Goal: Communication & Community: Participate in discussion

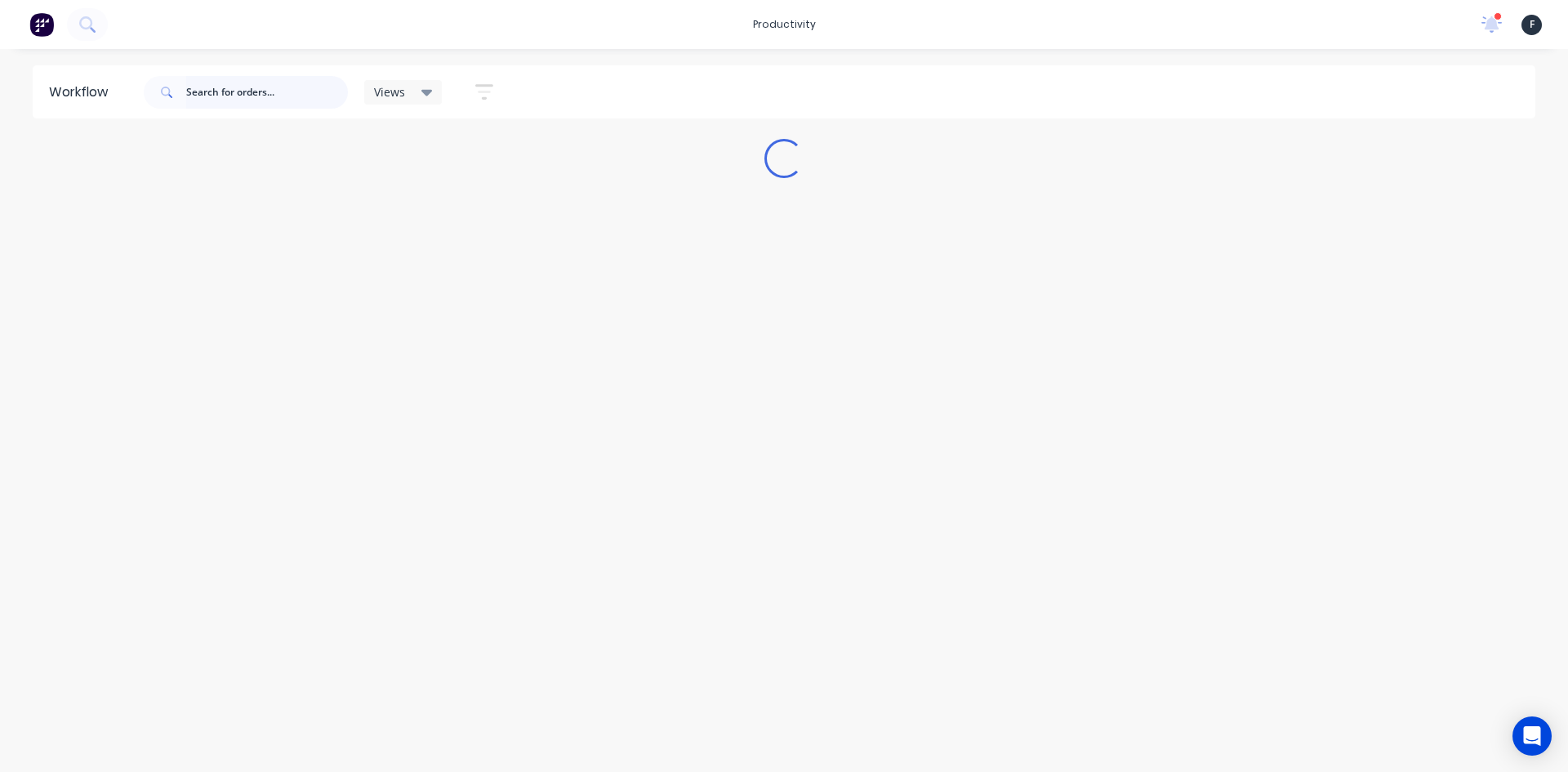
click at [258, 85] on input "text" at bounding box center [267, 92] width 162 height 33
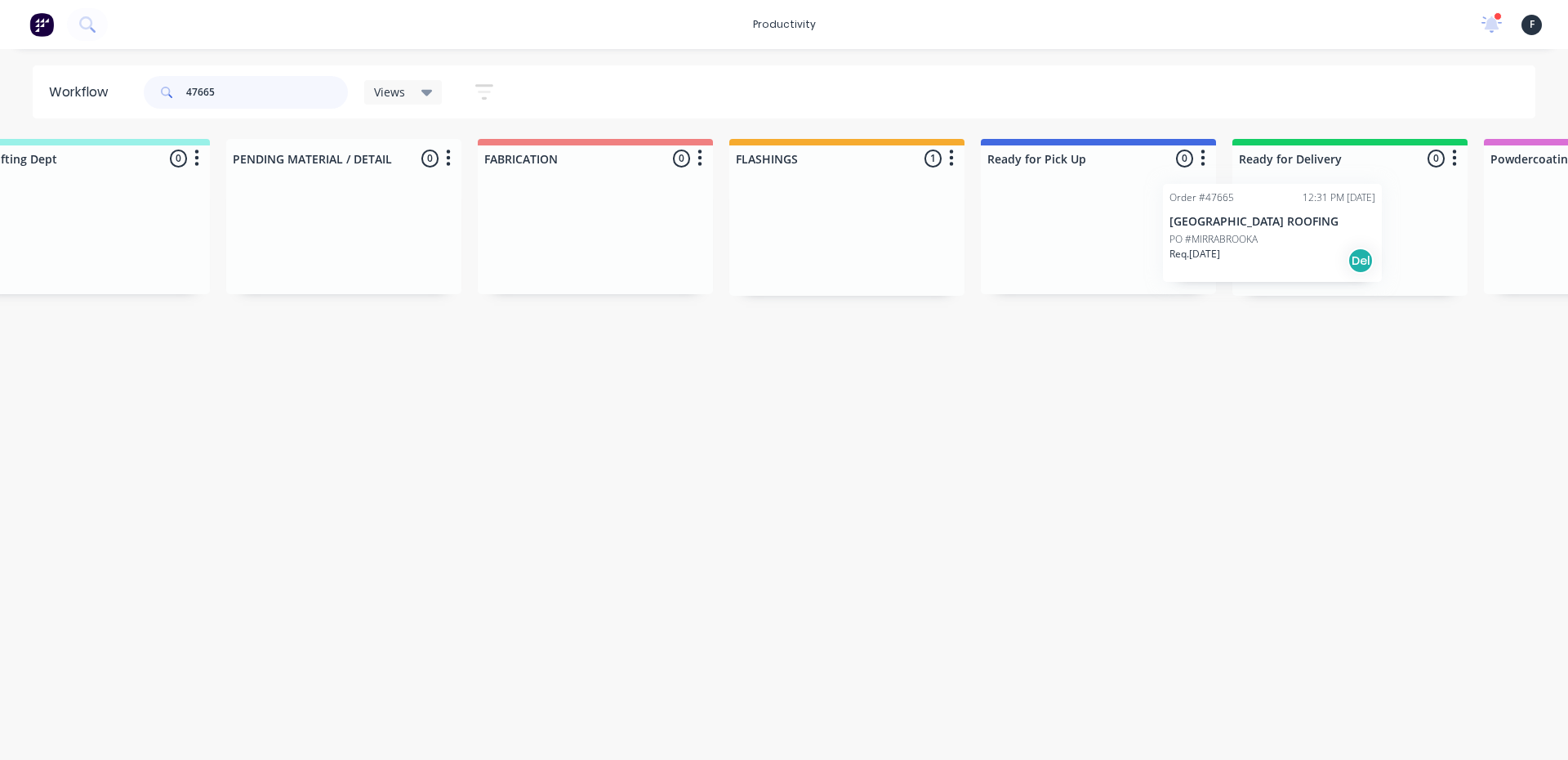
drag, startPoint x: 1139, startPoint y: 264, endPoint x: 1263, endPoint y: 264, distance: 124.0
click at [1263, 264] on div "Submitted 0 Sort By Created date Required date Order number Customer name Most …" at bounding box center [1037, 217] width 2723 height 157
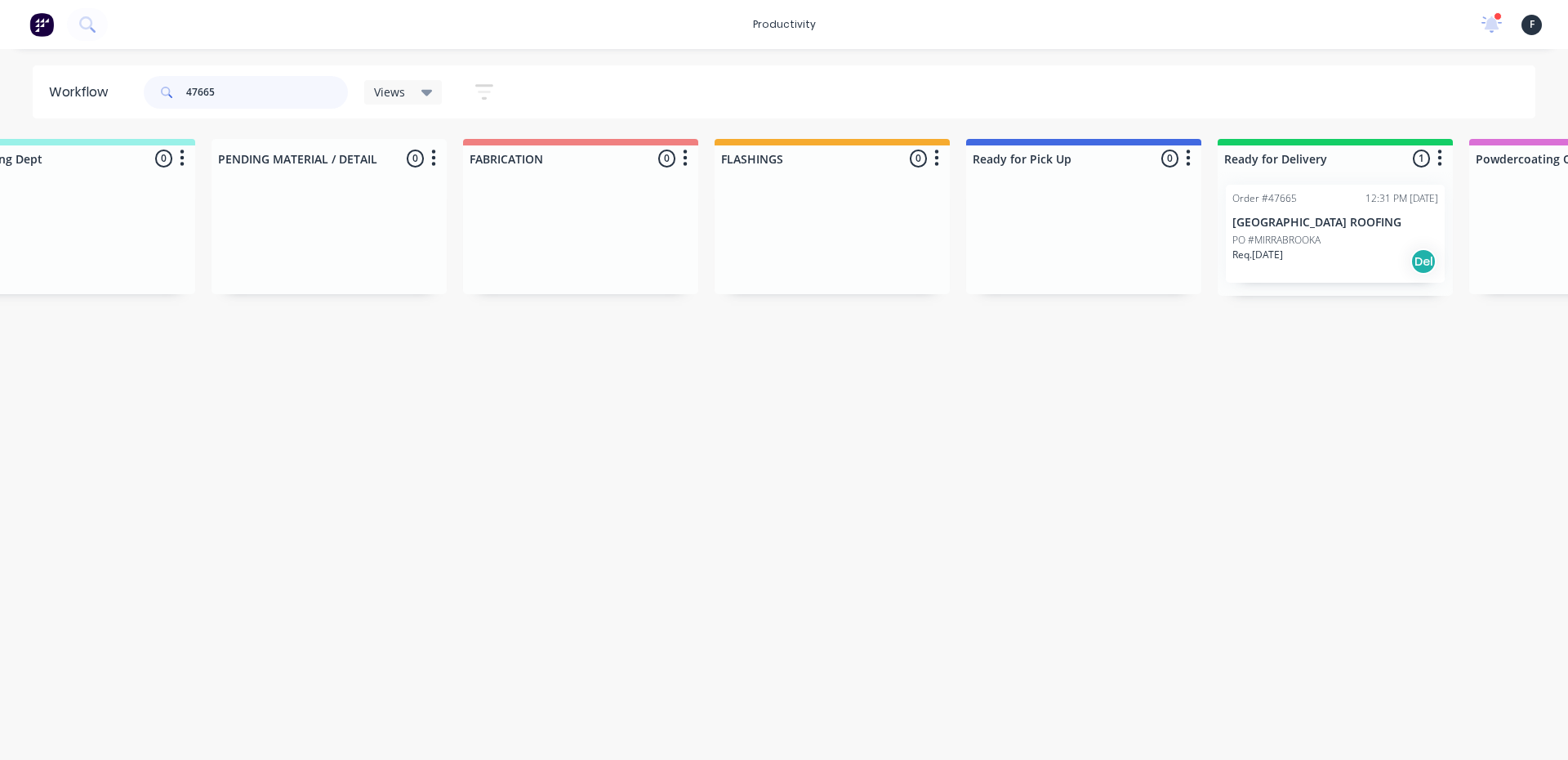
click at [234, 93] on input "47665" at bounding box center [267, 92] width 162 height 33
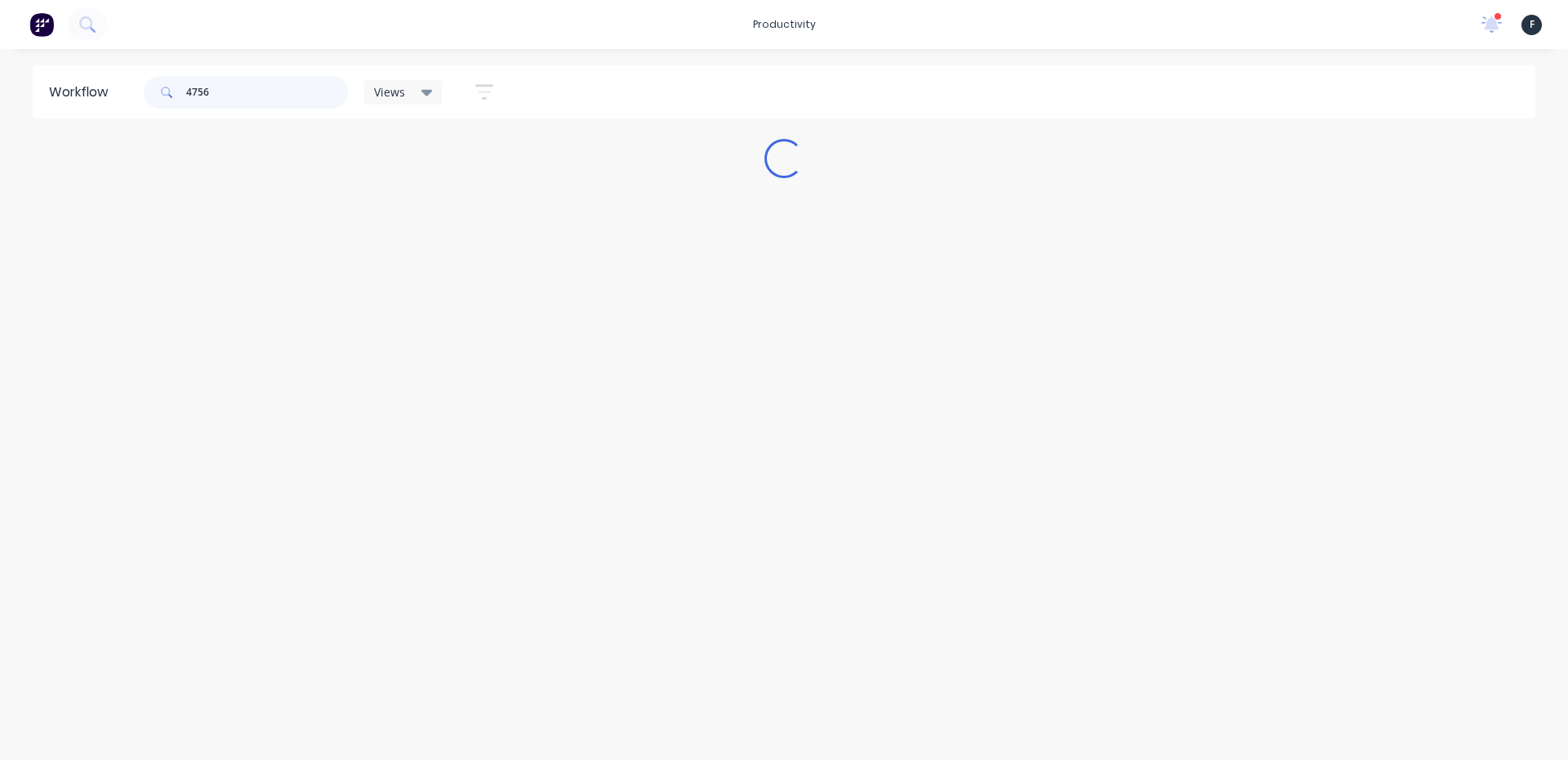
scroll to position [0, 0]
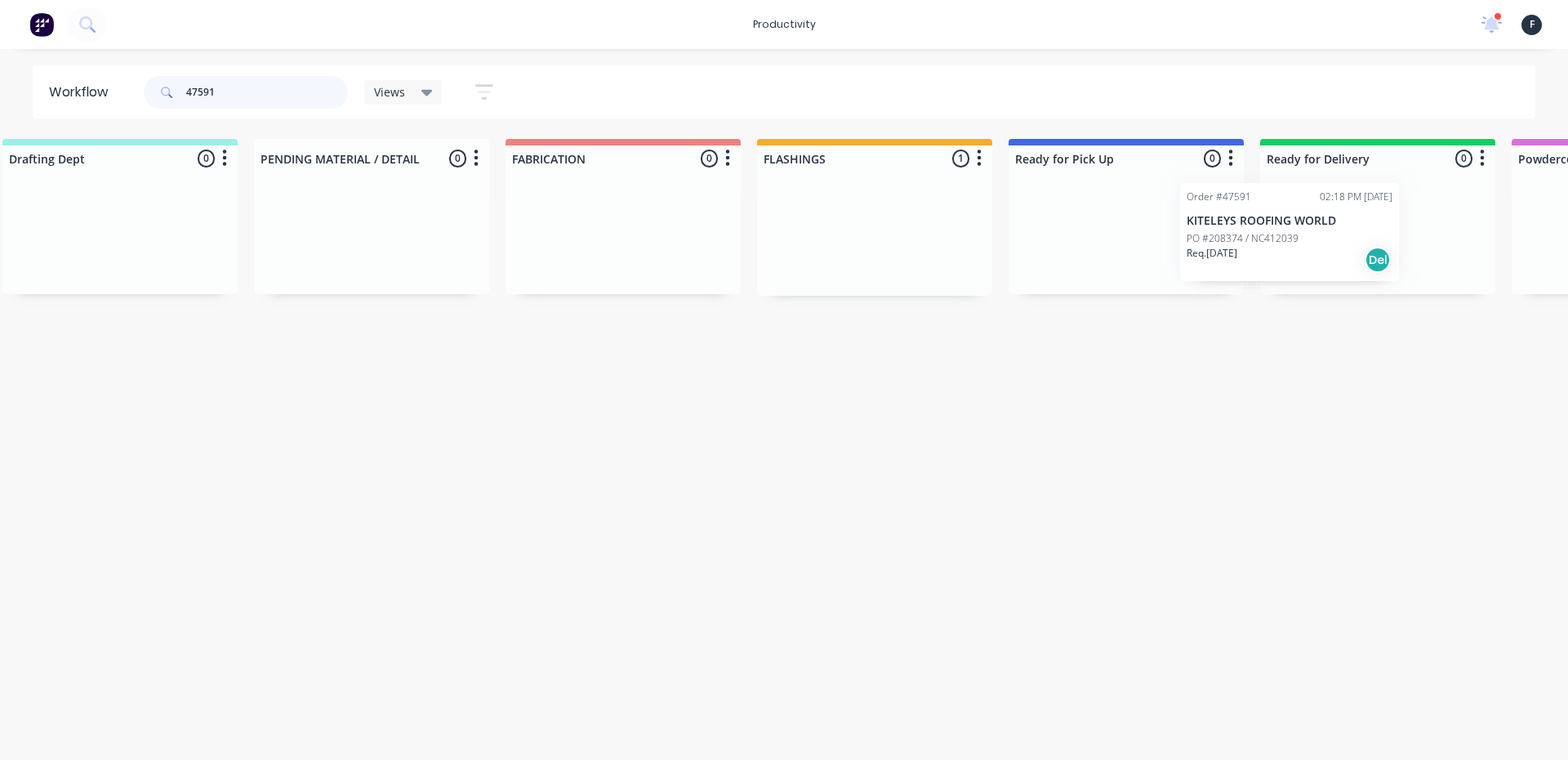
drag, startPoint x: 1155, startPoint y: 233, endPoint x: 1293, endPoint y: 232, distance: 138.0
click at [1293, 232] on div "Submitted 0 Sort By Created date Required date Order number Customer name Most …" at bounding box center [1065, 217] width 2723 height 157
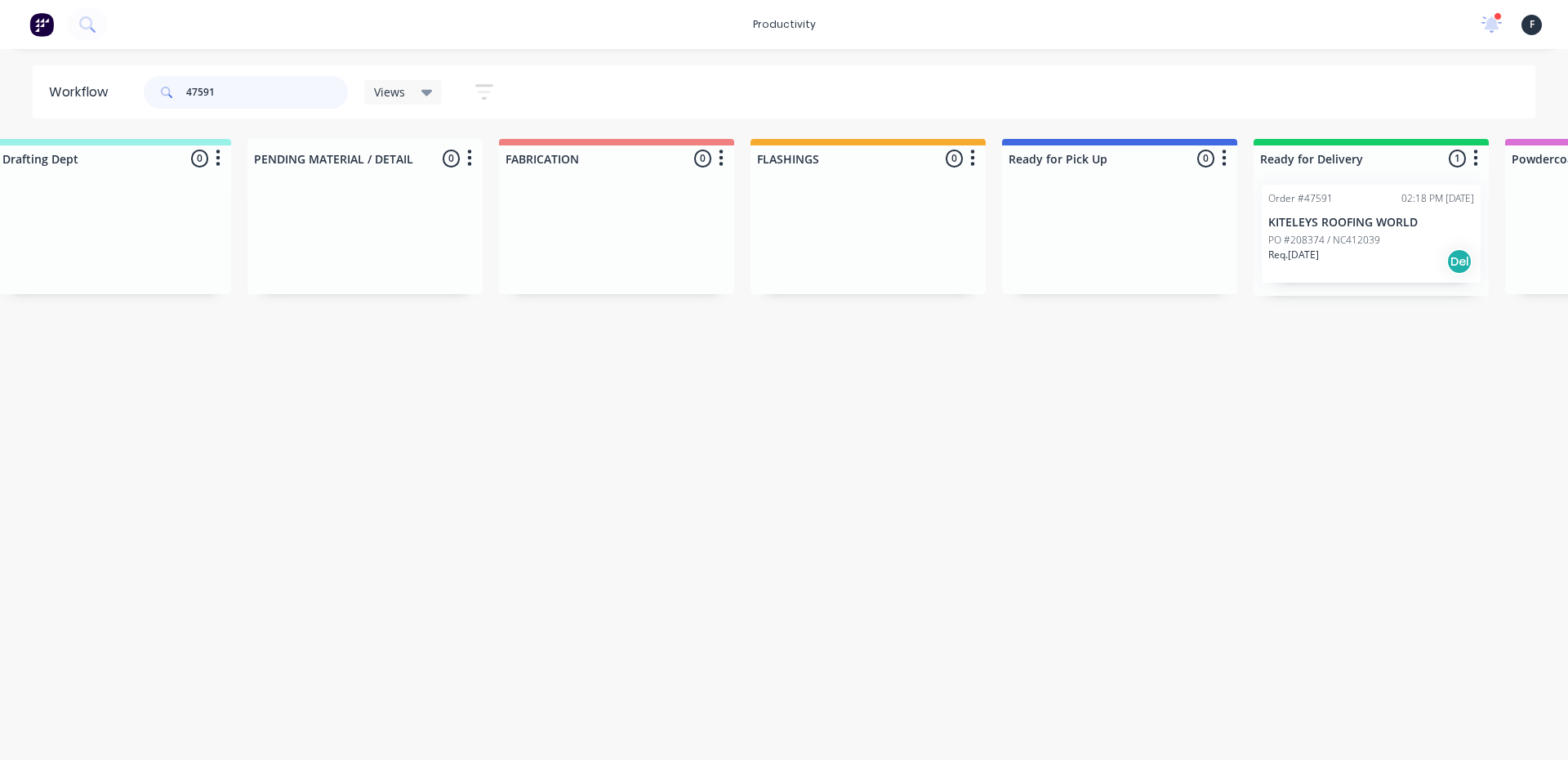
type input "47591"
click at [1293, 233] on p "PO #208374 / NC412039" at bounding box center [1323, 240] width 112 height 15
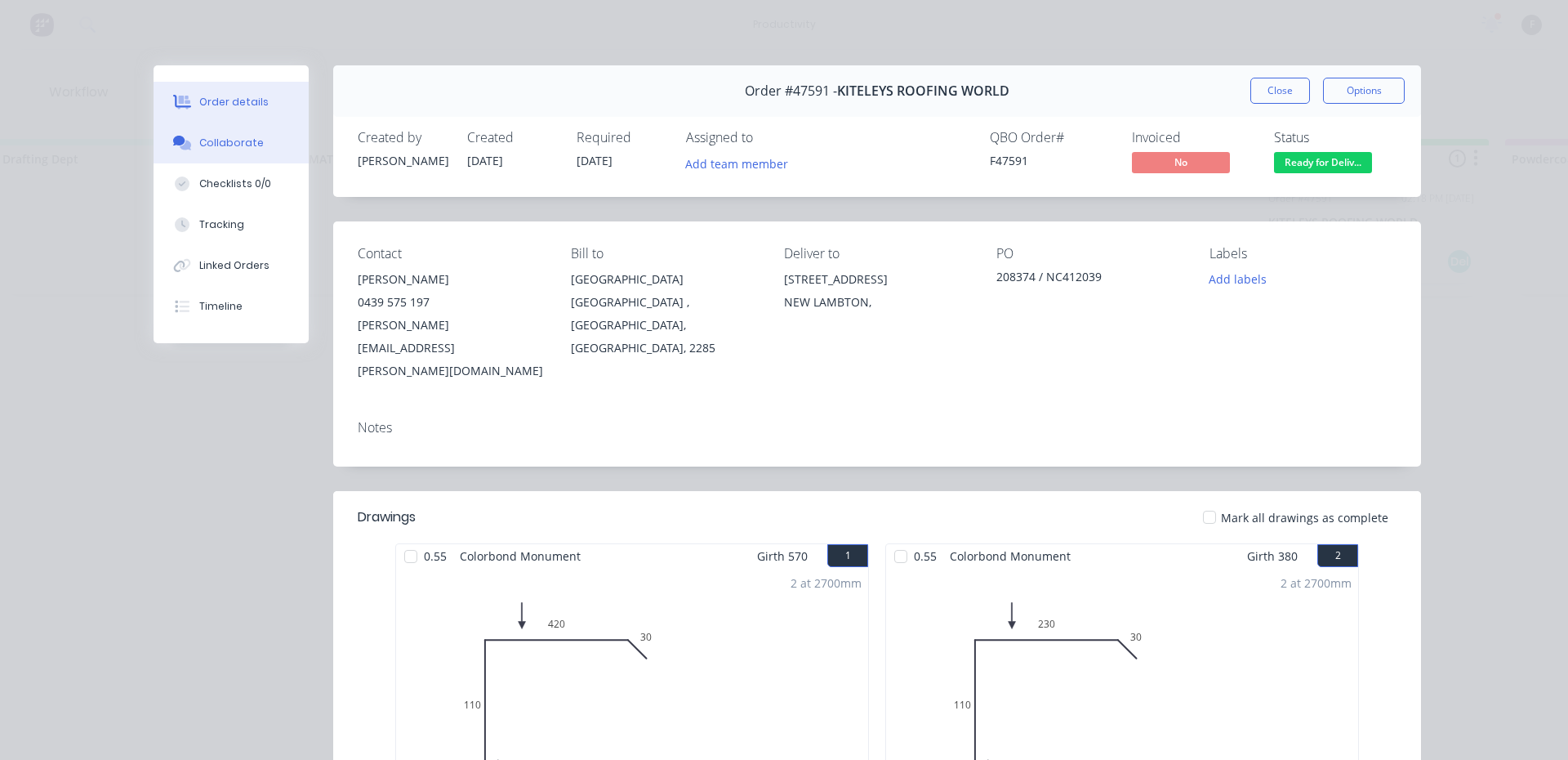
click at [199, 143] on div "Collaborate" at bounding box center [231, 143] width 64 height 15
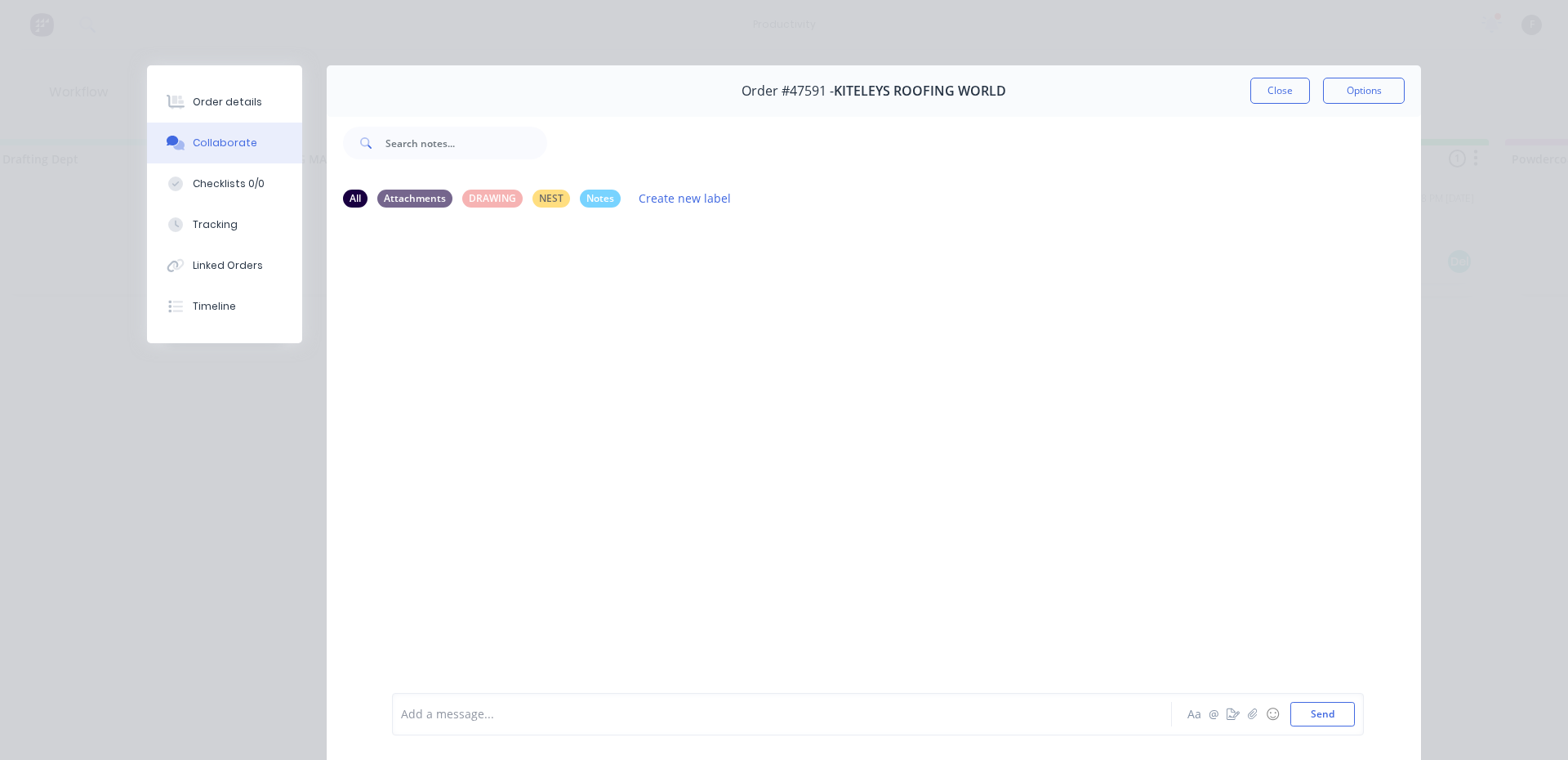
click at [491, 703] on div "Add a message..." at bounding box center [758, 713] width 715 height 24
